Goal: Information Seeking & Learning: Learn about a topic

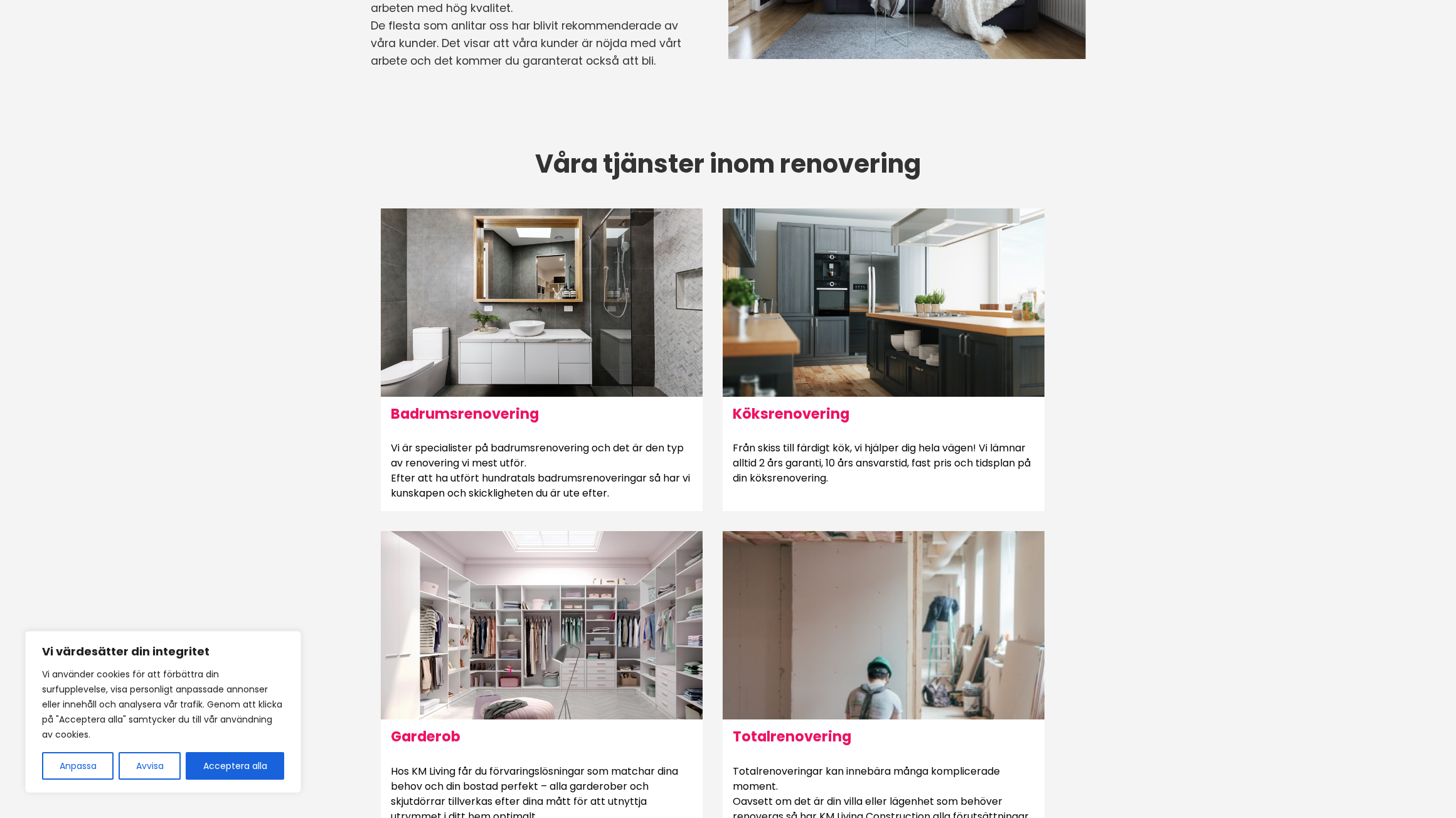
scroll to position [585, 0]
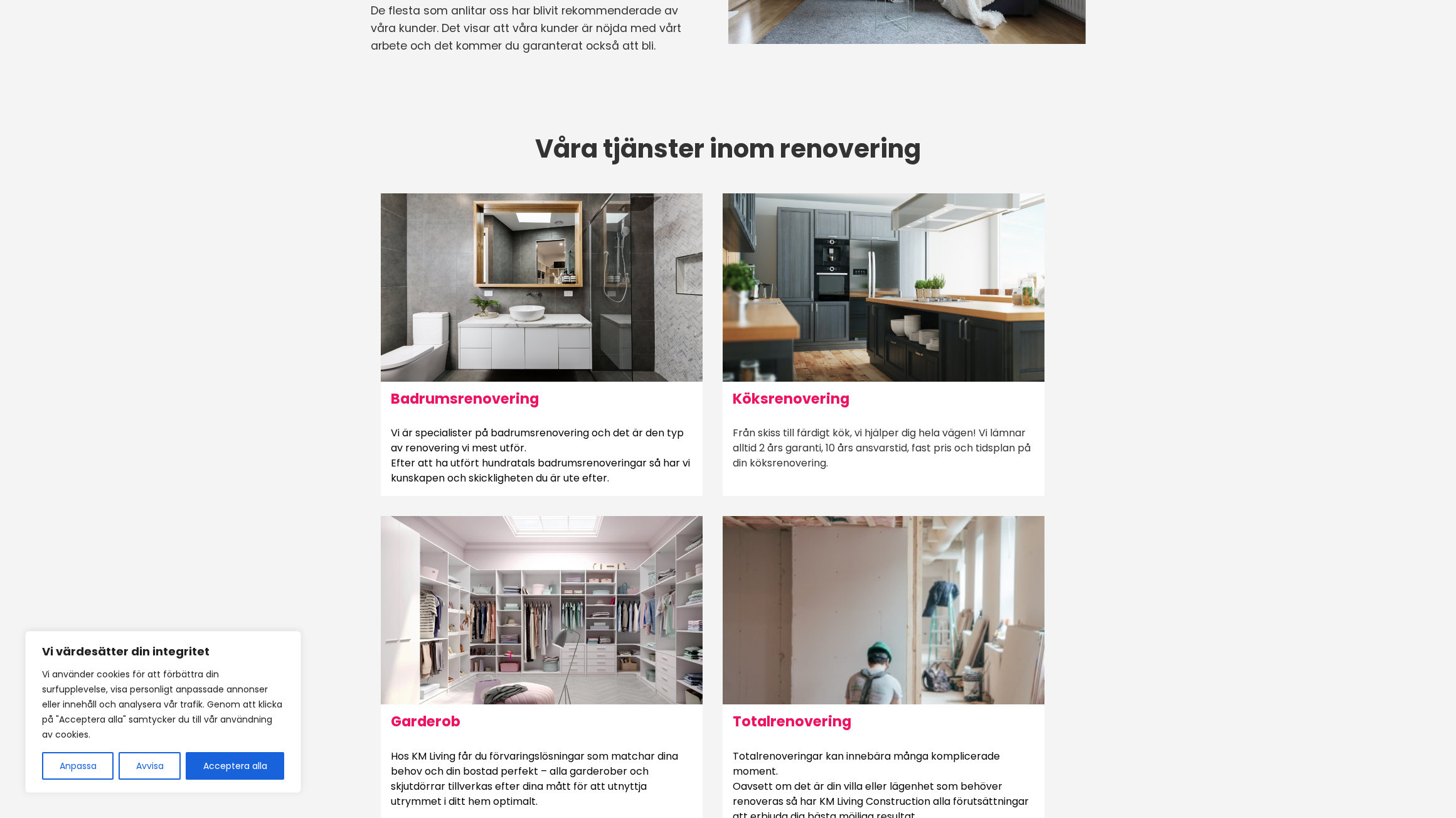
click at [899, 395] on h6 "Köksrenovering" at bounding box center [882, 398] width 321 height 34
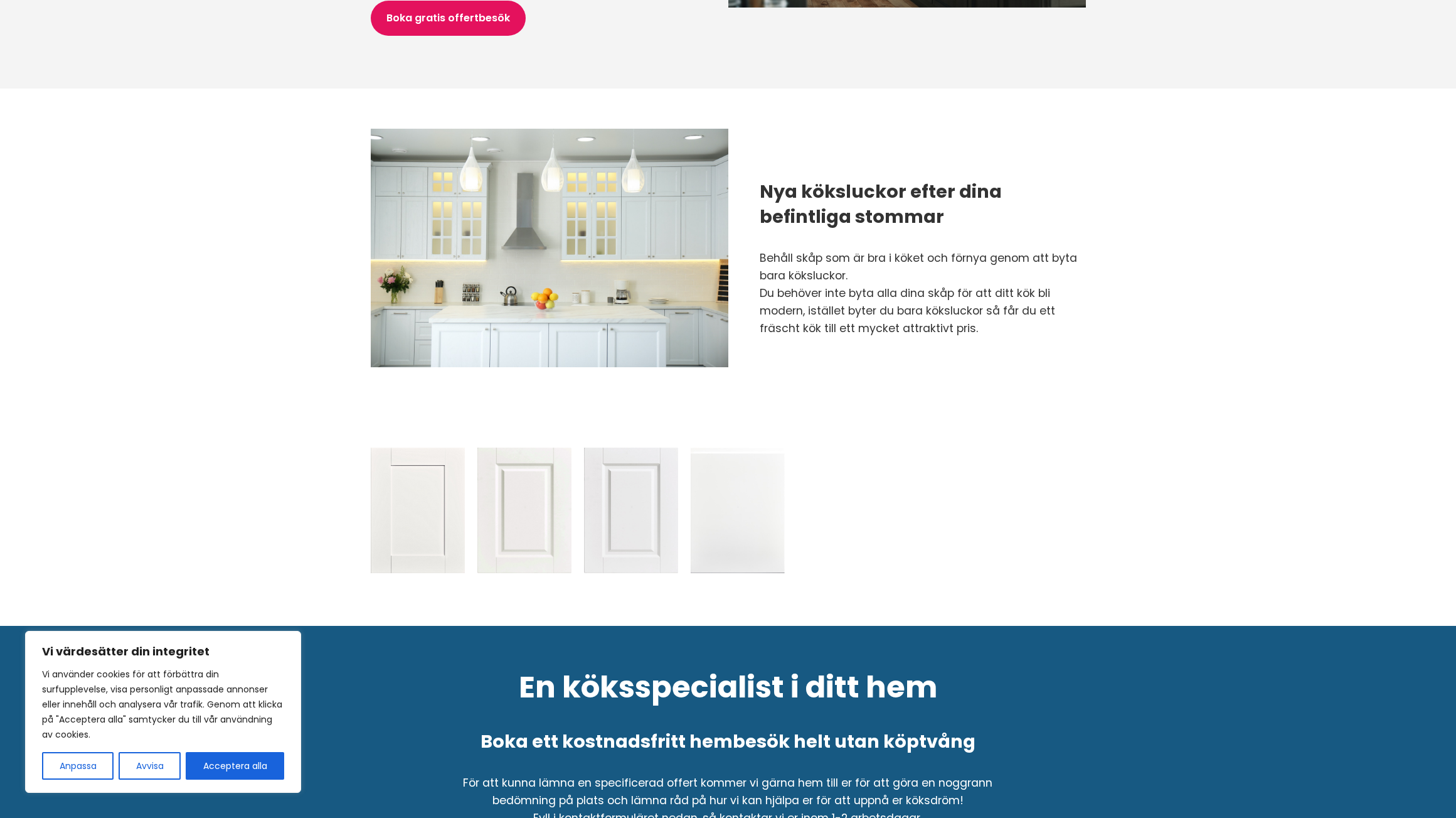
scroll to position [1088, 0]
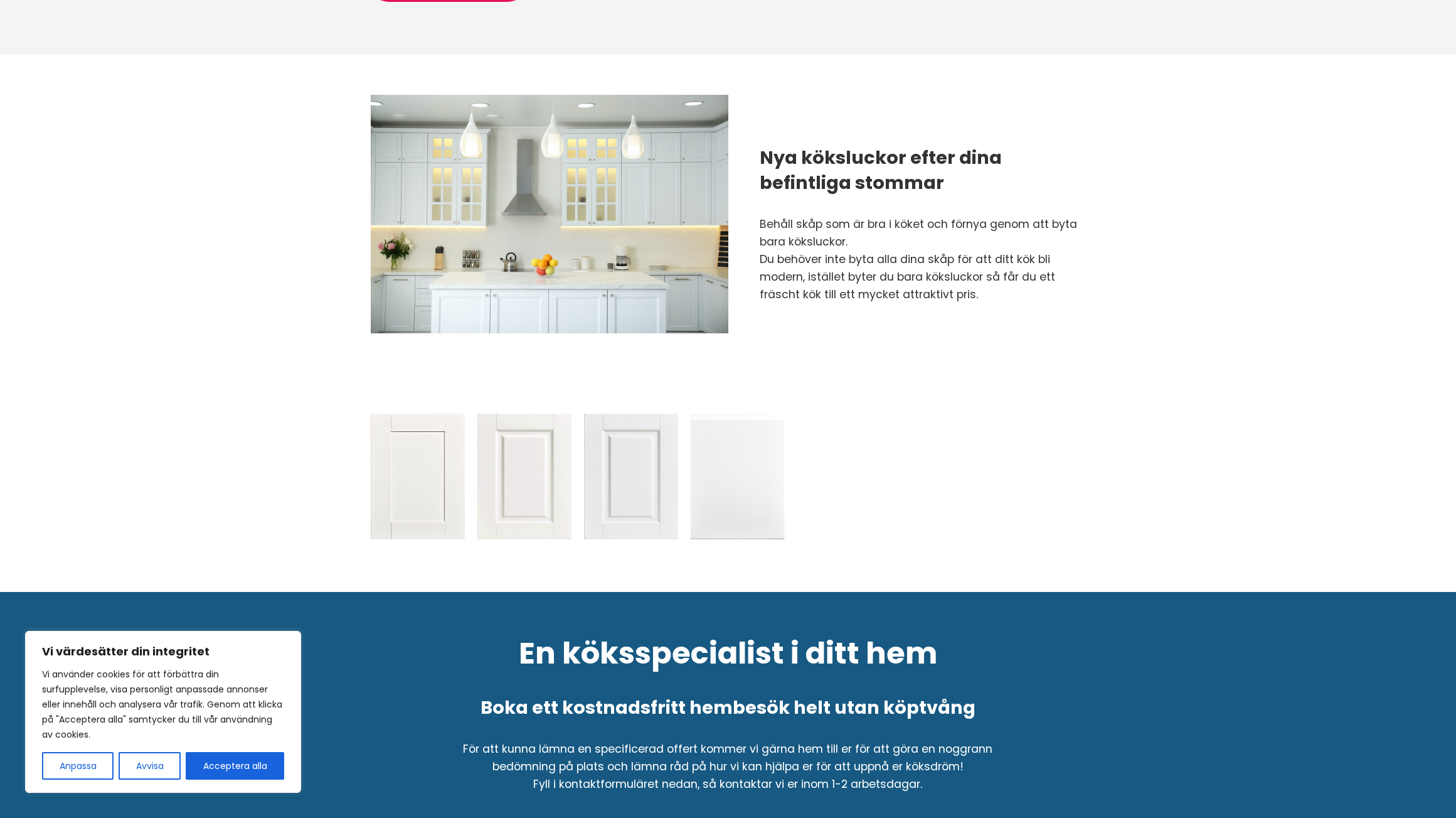
click at [524, 482] on img at bounding box center [524, 477] width 94 height 125
click at [437, 484] on img at bounding box center [418, 477] width 94 height 125
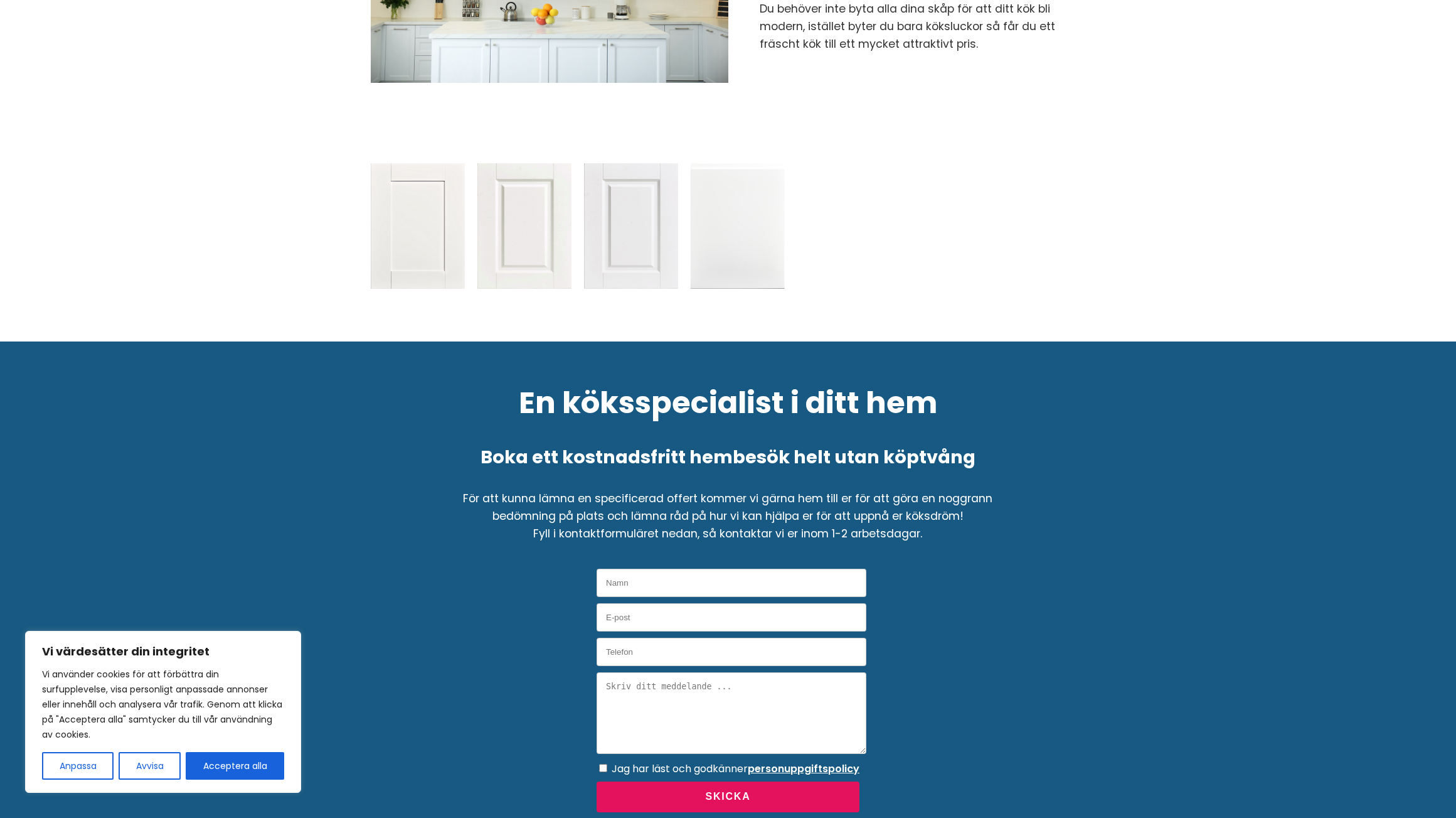
scroll to position [1339, 0]
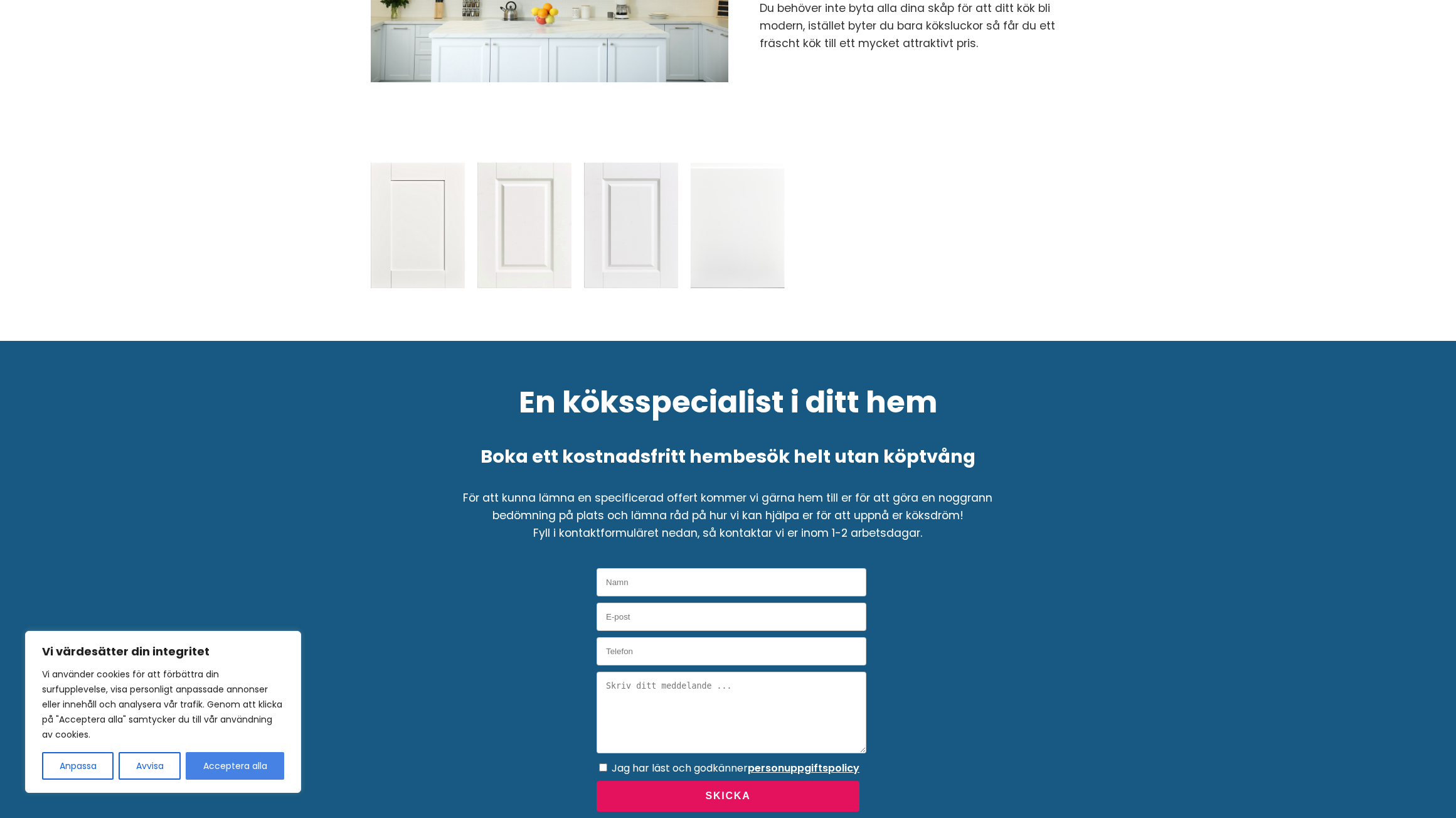
click at [240, 769] on button "Acceptera alla" at bounding box center [235, 765] width 98 height 28
checkbox input "true"
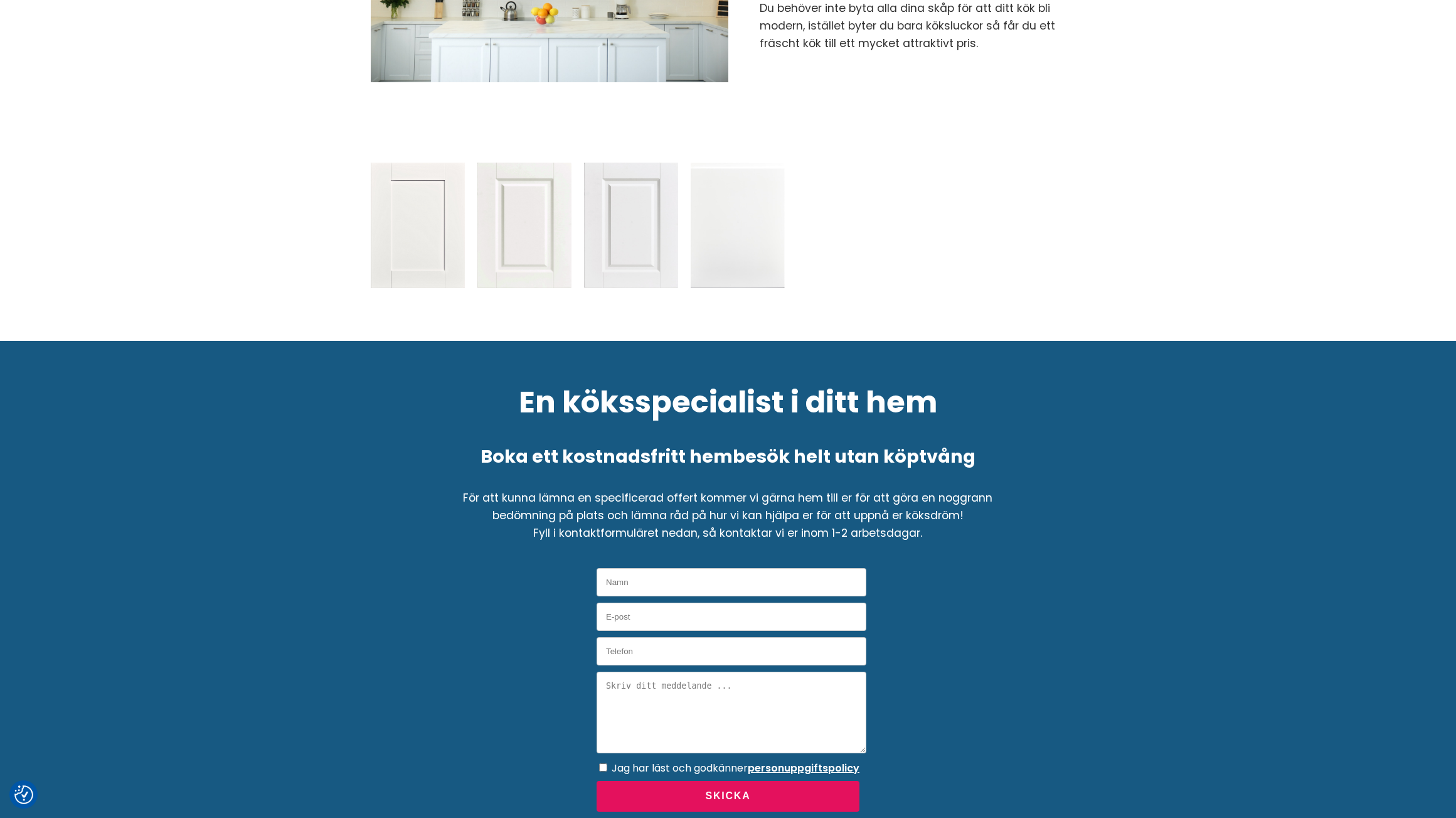
drag, startPoint x: 242, startPoint y: 105, endPoint x: 277, endPoint y: 70, distance: 49.5
click at [242, 105] on main "Hem › Köksrenovering Köksrenovering i [GEOGRAPHIC_DATA] Vi renoverar ditt kök…" at bounding box center [728, 202] width 1456 height 3005
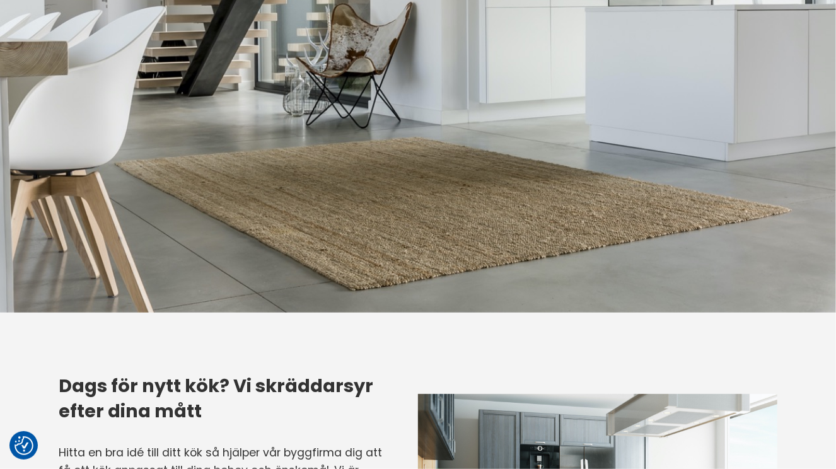
scroll to position [445, 0]
